Goal: Information Seeking & Learning: Check status

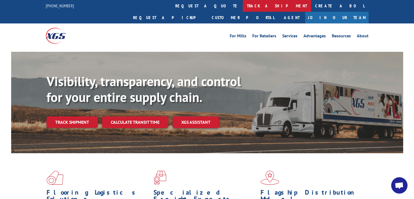
click at [243, 9] on link "track a shipment" at bounding box center [277, 6] width 68 height 12
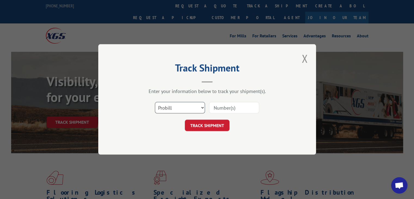
click at [182, 106] on select "Select category... Probill BOL PO" at bounding box center [180, 107] width 50 height 11
select select "po"
click at [155, 102] on select "Select category... Probill BOL PO" at bounding box center [180, 107] width 50 height 11
click at [233, 109] on input at bounding box center [234, 107] width 50 height 11
paste input "63549554"
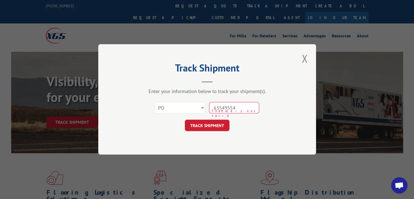
click at [222, 105] on input "63549554" at bounding box center [234, 107] width 50 height 11
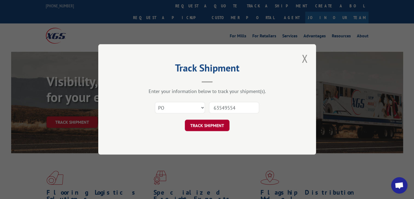
type input "63549554"
click at [225, 129] on button "TRACK SHIPMENT" at bounding box center [207, 125] width 45 height 11
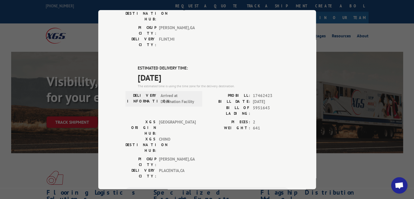
scroll to position [82, 0]
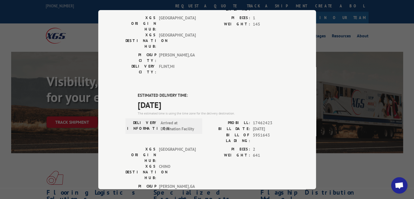
drag, startPoint x: 129, startPoint y: 76, endPoint x: 202, endPoint y: 75, distance: 73.7
click at [202, 92] on div "ESTIMATED DELIVERY TIME: [DATE] The estimated time is using the time zone for t…" at bounding box center [206, 190] width 163 height 196
click at [202, 98] on span "[DATE]" at bounding box center [213, 104] width 151 height 12
drag, startPoint x: 138, startPoint y: 71, endPoint x: 181, endPoint y: 70, distance: 43.3
click at [181, 92] on div "ESTIMATED DELIVERY TIME: [DATE] The estimated time is using the time zone for t…" at bounding box center [206, 190] width 163 height 196
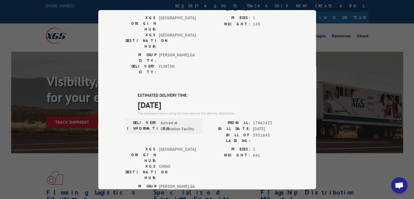
click at [183, 98] on span "[DATE]" at bounding box center [213, 104] width 151 height 12
